Goal: Find specific page/section: Find specific page/section

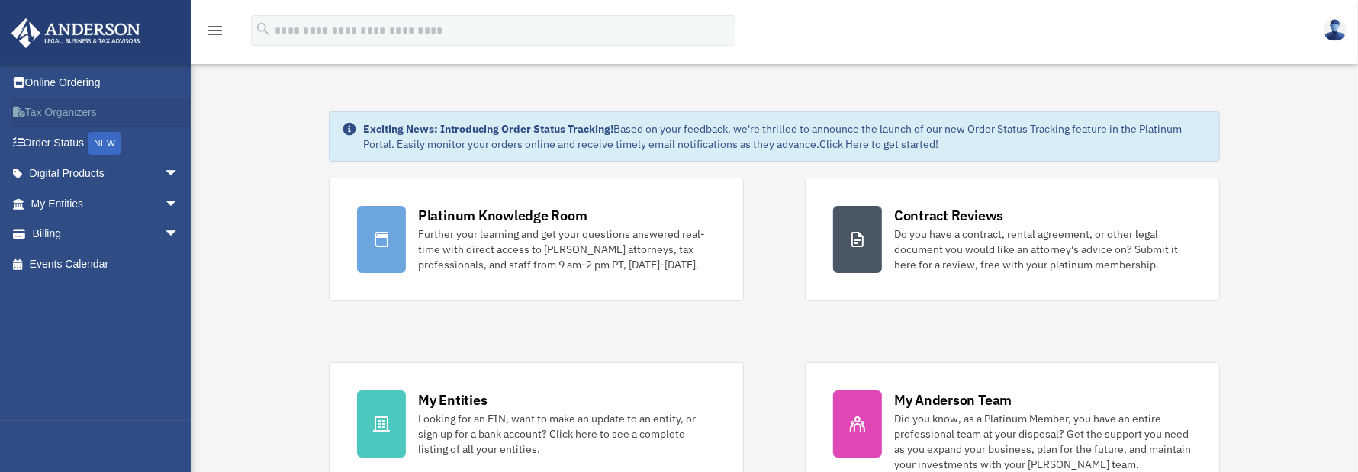
click at [72, 113] on link "Tax Organizers" at bounding box center [106, 113] width 191 height 31
click at [214, 27] on icon "menu" at bounding box center [215, 30] width 18 height 18
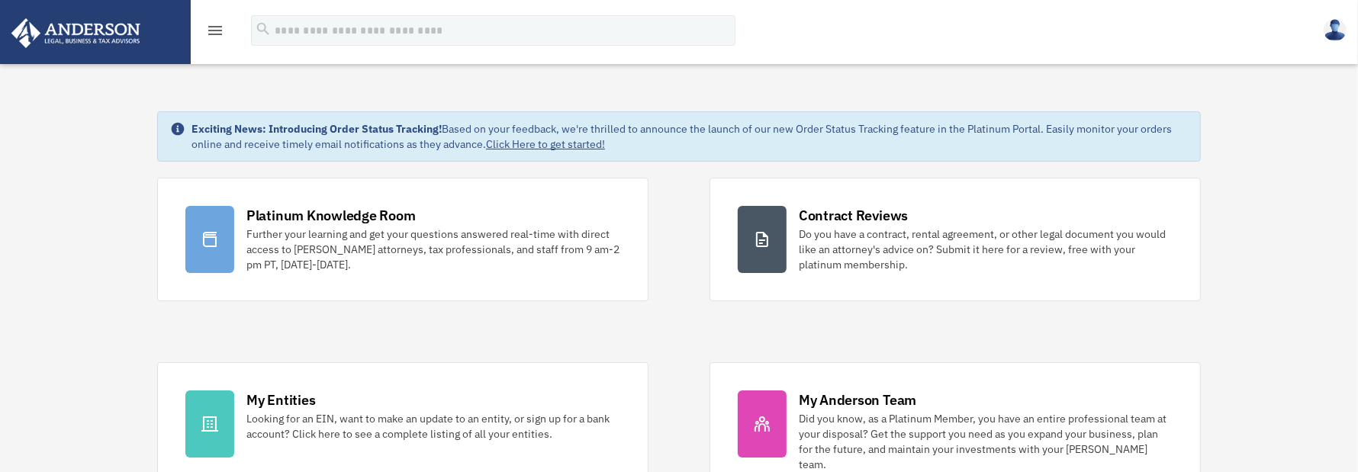
click at [219, 34] on icon "menu" at bounding box center [215, 30] width 18 height 18
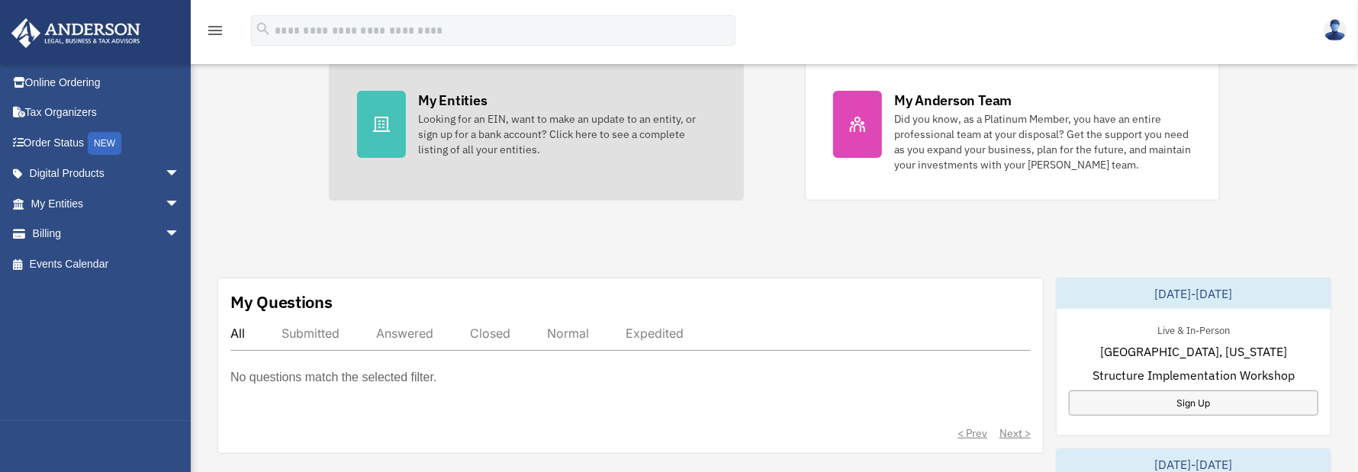
scroll to position [305, 0]
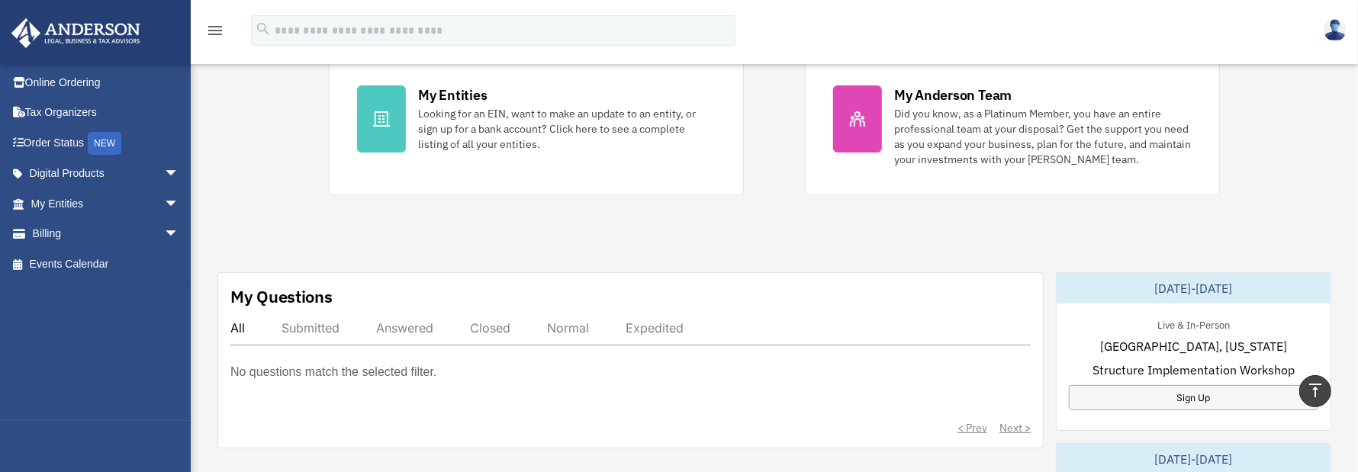
click at [503, 326] on div "Closed" at bounding box center [490, 327] width 40 height 15
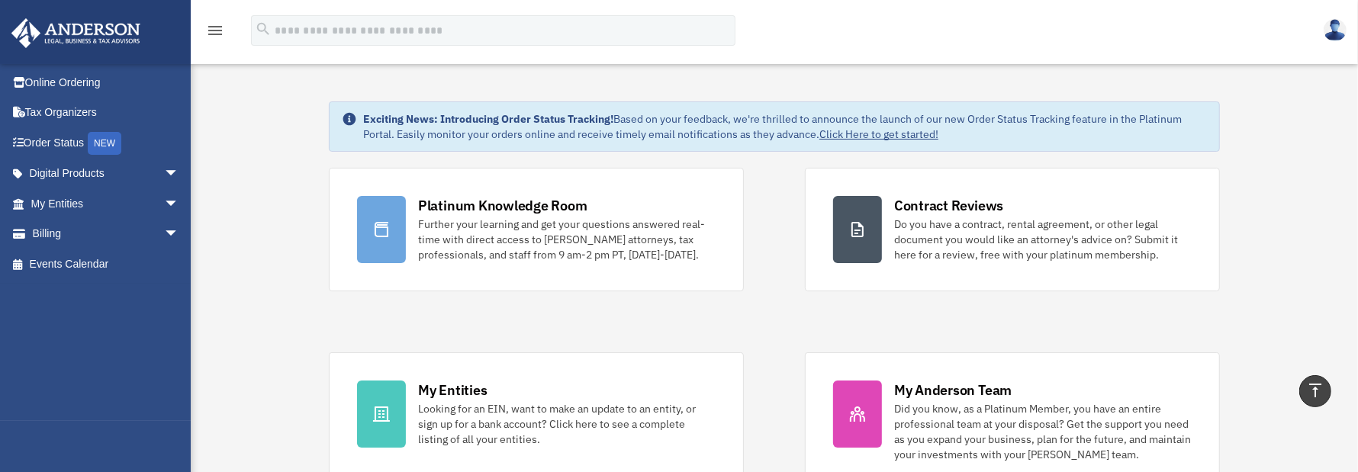
scroll to position [0, 0]
